Goal: Register for event/course

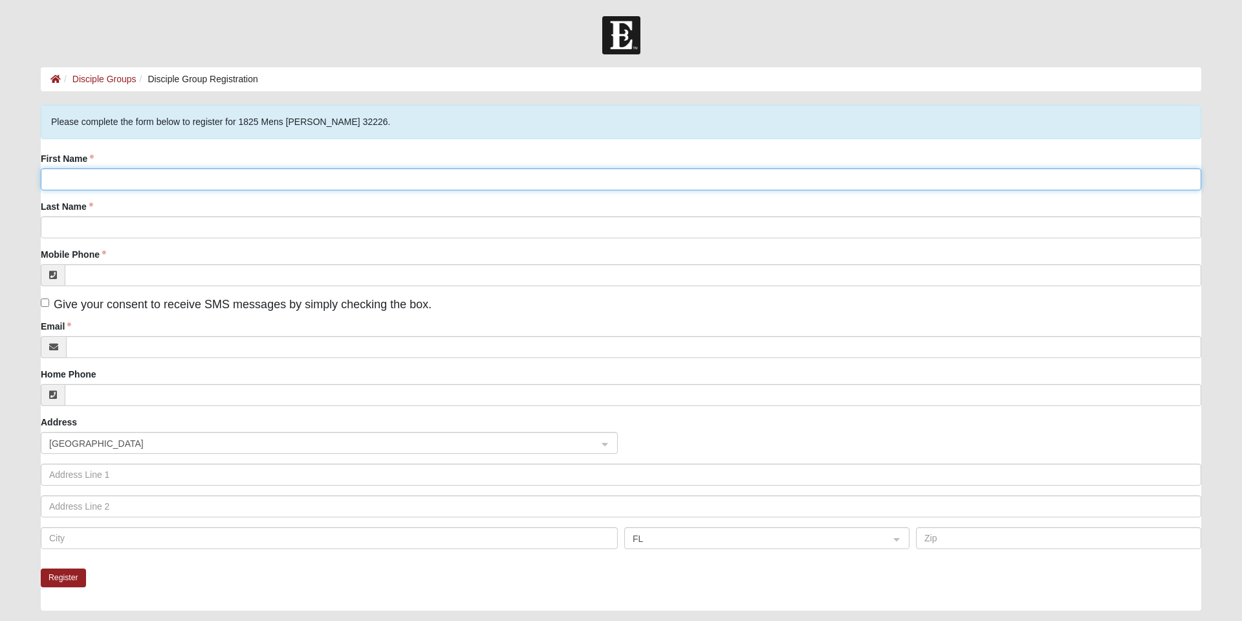
click at [162, 177] on input "First Name" at bounding box center [621, 179] width 1161 height 22
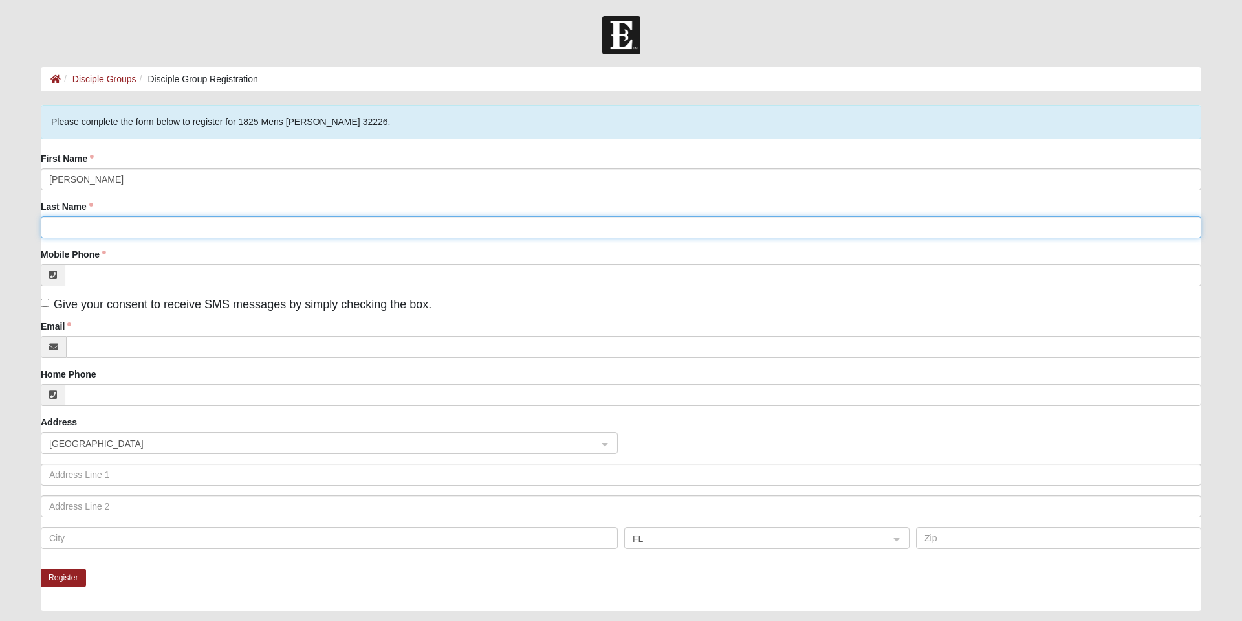
click at [122, 232] on input "Last Name" at bounding box center [621, 227] width 1161 height 22
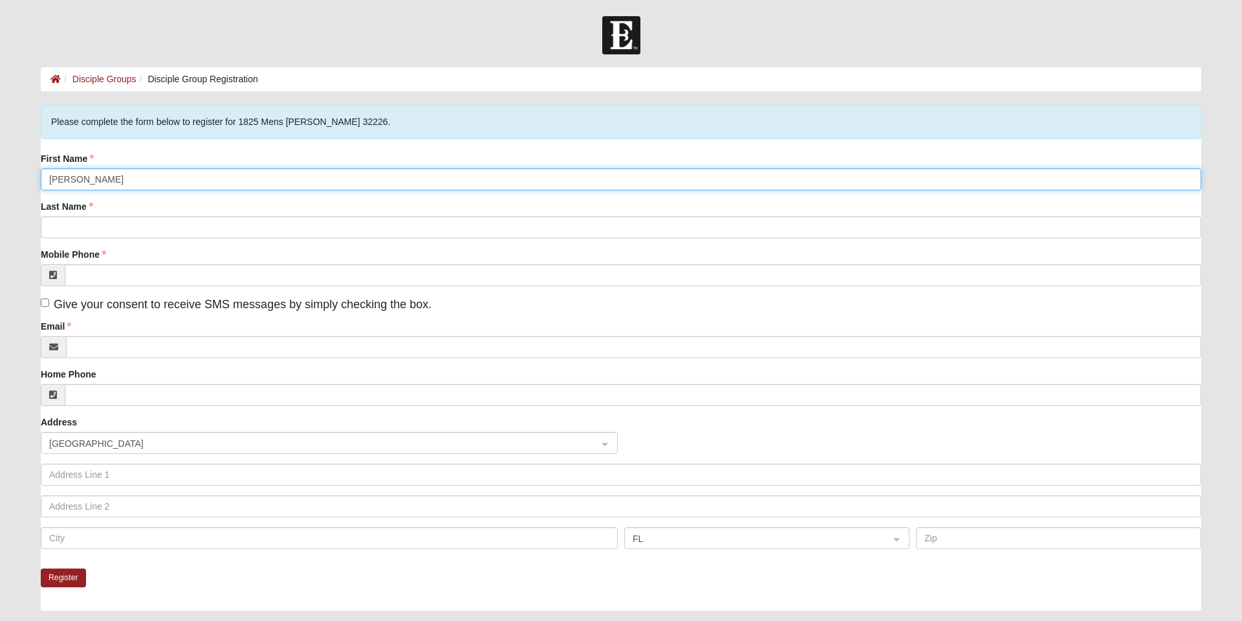
click at [201, 181] on input "[PERSON_NAME]" at bounding box center [621, 179] width 1161 height 22
type input "[PERSON_NAME]"
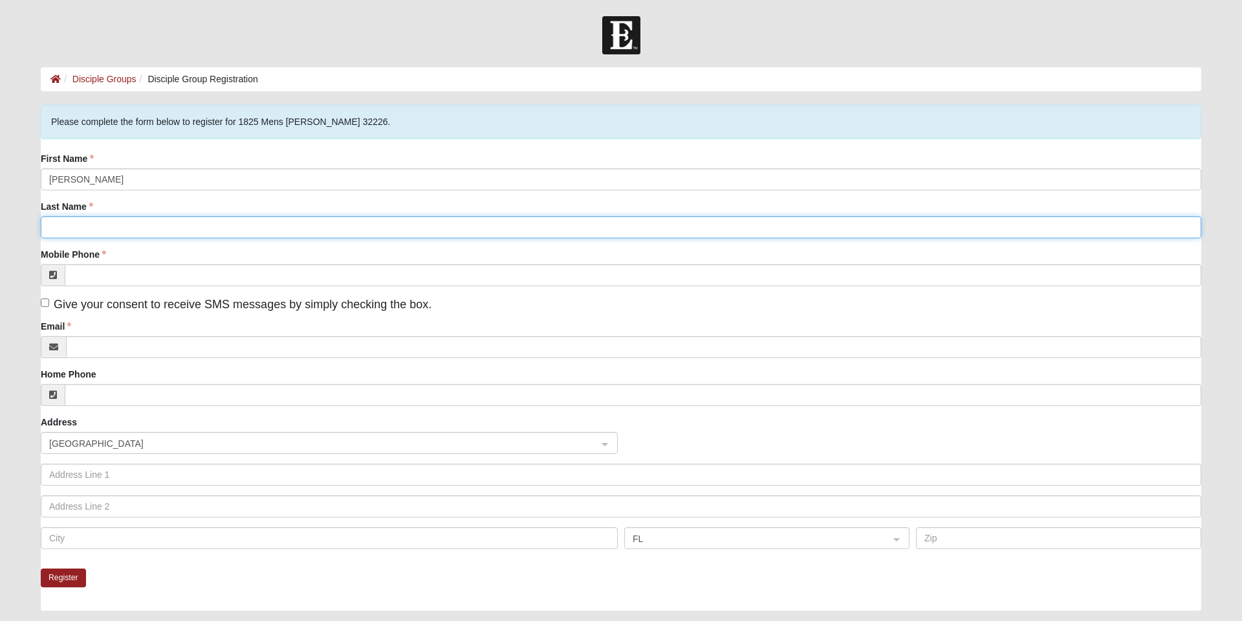
click at [134, 232] on input "Last Name" at bounding box center [621, 227] width 1161 height 22
type input "a"
type input "ATSONS"
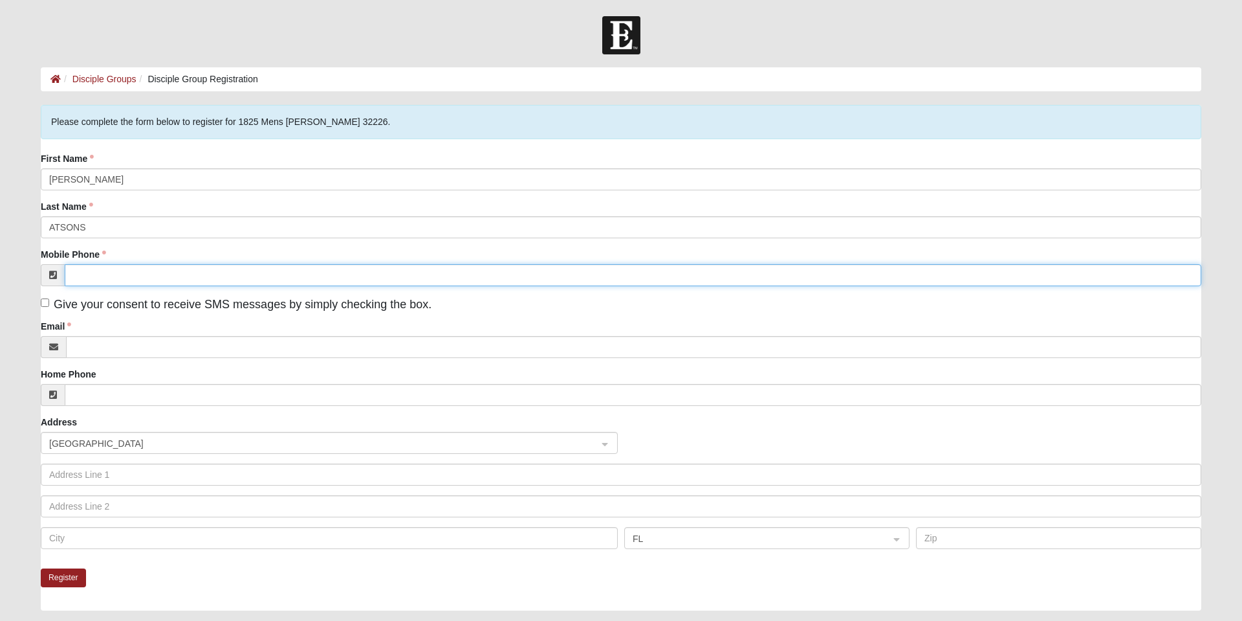
click at [150, 274] on input "Mobile Phone" at bounding box center [633, 275] width 1137 height 22
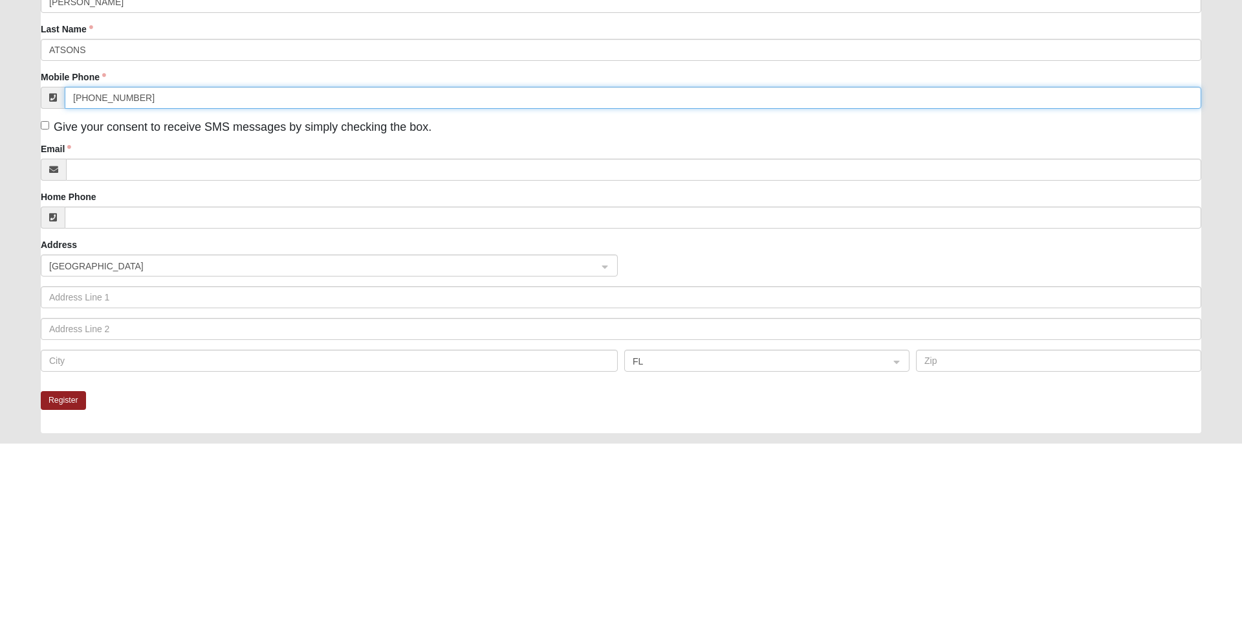
type input "[PHONE_NUMBER]"
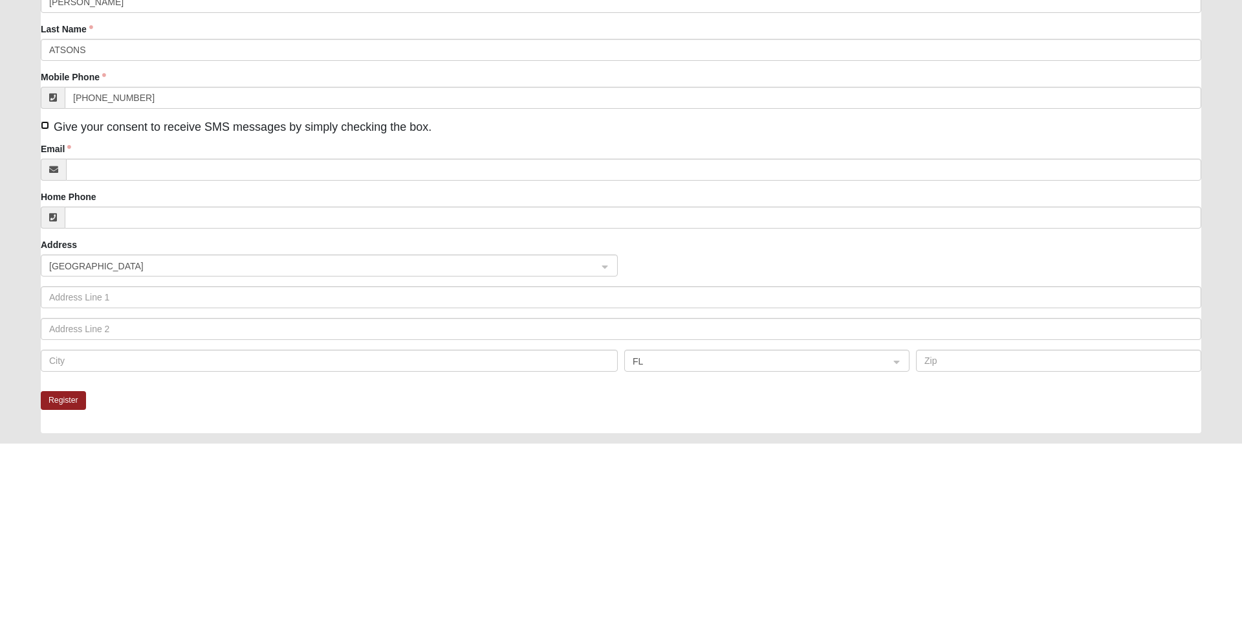
click at [45, 302] on input "Give your consent to receive SMS messages by simply checking the box." at bounding box center [45, 302] width 8 height 8
checkbox input "true"
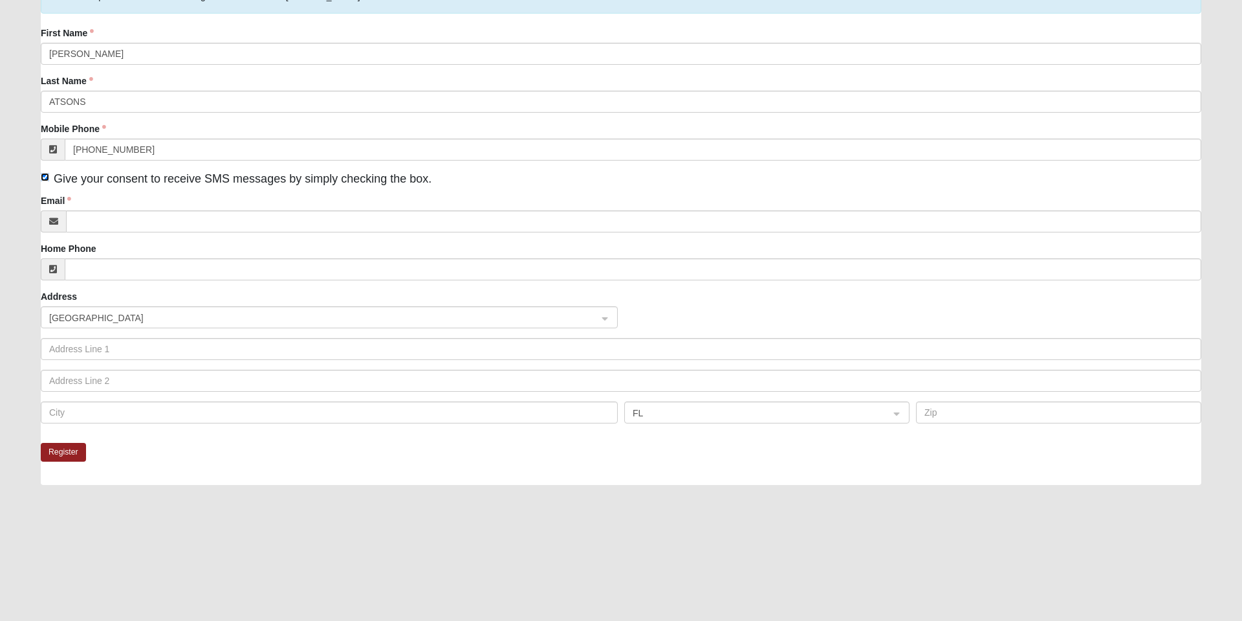
scroll to position [166, 0]
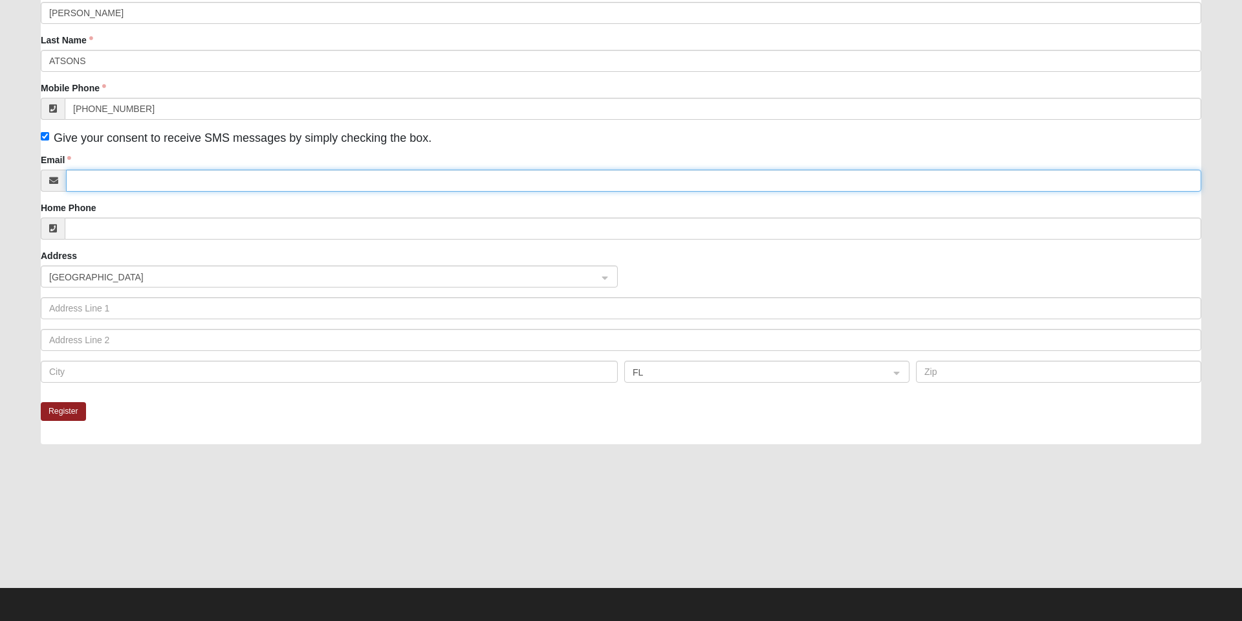
click at [207, 183] on input "Email" at bounding box center [634, 181] width 1136 height 22
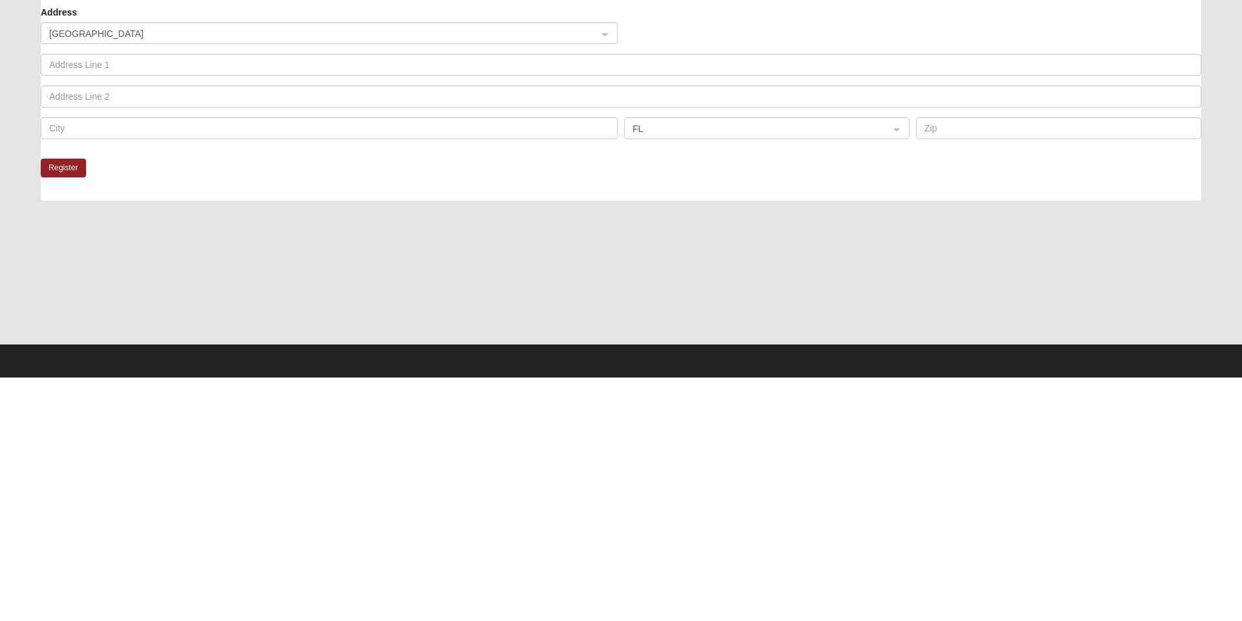
type input "[PERSON_NAME][EMAIL_ADDRESS][DOMAIN_NAME]"
click at [69, 415] on button "Register" at bounding box center [63, 411] width 45 height 19
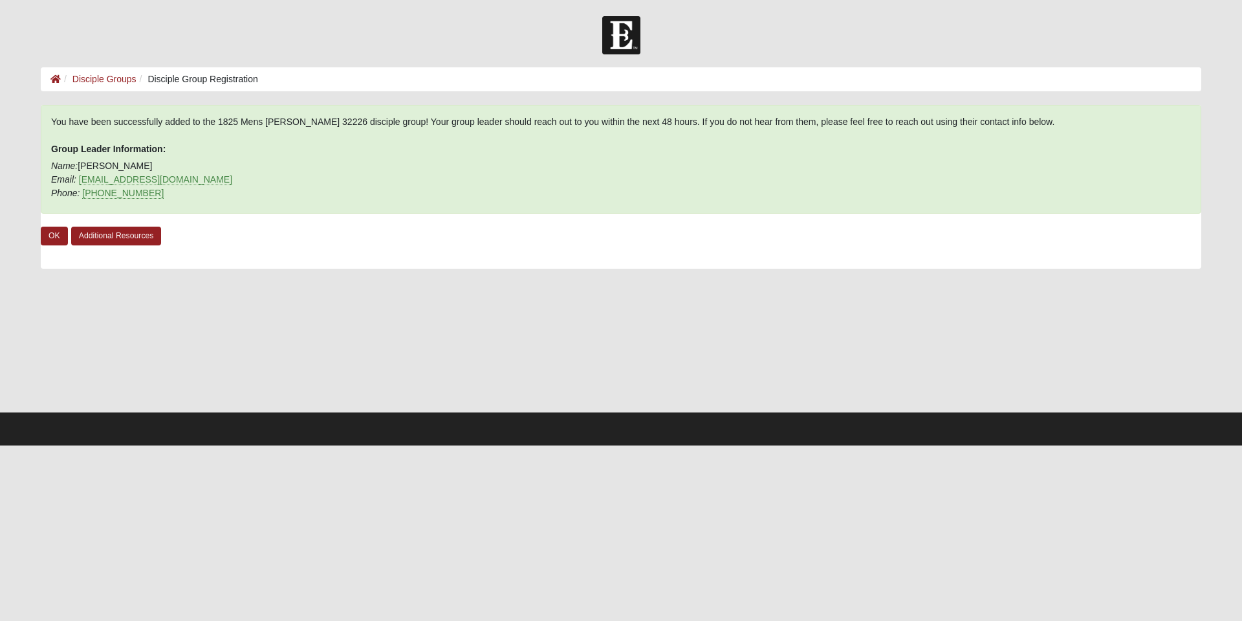
scroll to position [0, 0]
click at [54, 236] on link "OK" at bounding box center [54, 235] width 27 height 19
